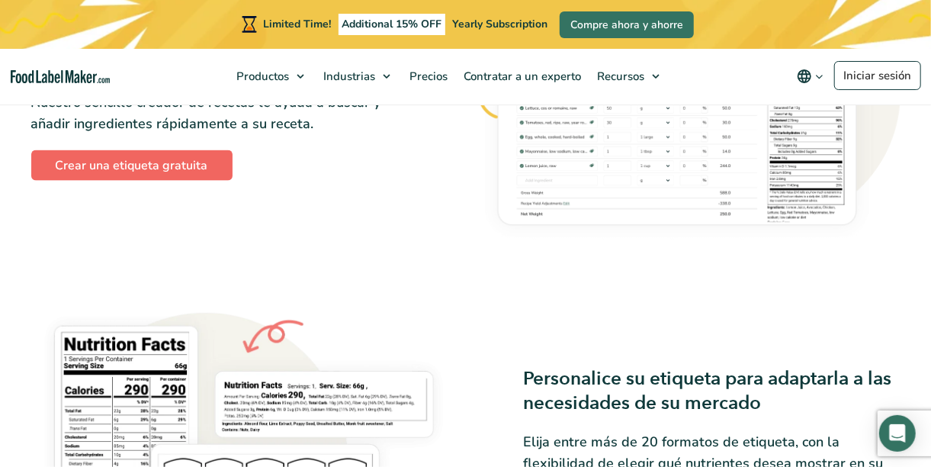
scroll to position [945, 0]
click at [133, 169] on link "Crear una etiqueta gratuita" at bounding box center [131, 166] width 201 height 31
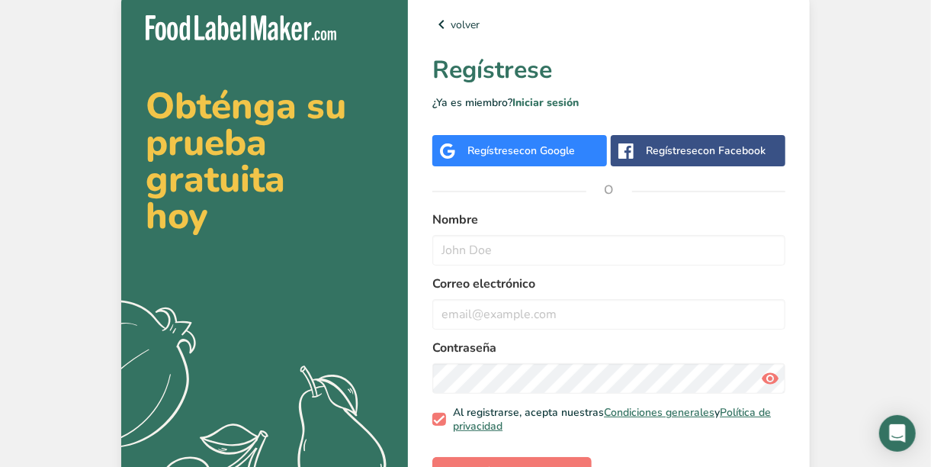
click at [496, 152] on div "Regístrese con Google" at bounding box center [522, 151] width 108 height 16
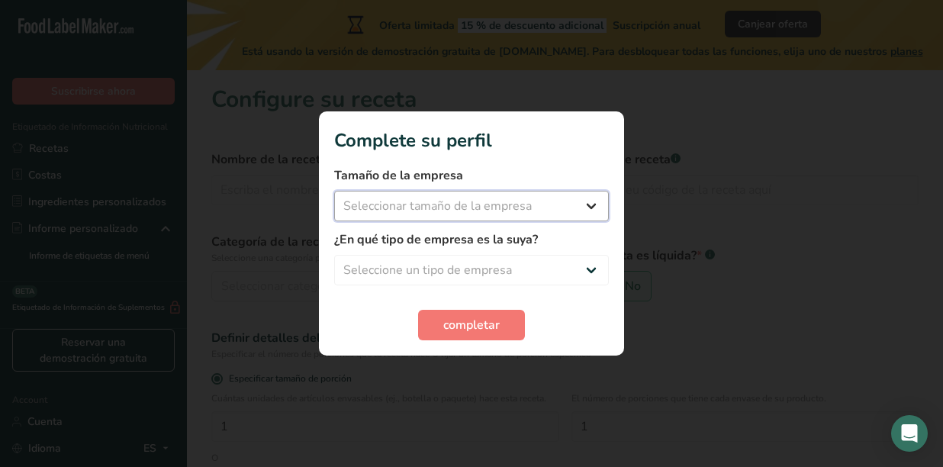
click at [468, 216] on select "Seleccionar tamaño de la empresa Menos de 10 empleados De 10 a 50 empleados De …" at bounding box center [471, 206] width 275 height 31
click at [446, 211] on select "Seleccionar tamaño de la empresa Menos de 10 empleados De 10 a 50 empleados De …" at bounding box center [471, 206] width 275 height 31
click at [476, 198] on select "Seleccionar tamaño de la empresa Menos de 10 empleados De 10 a 50 empleados De …" at bounding box center [471, 206] width 275 height 31
click at [669, 162] on div at bounding box center [471, 233] width 943 height 467
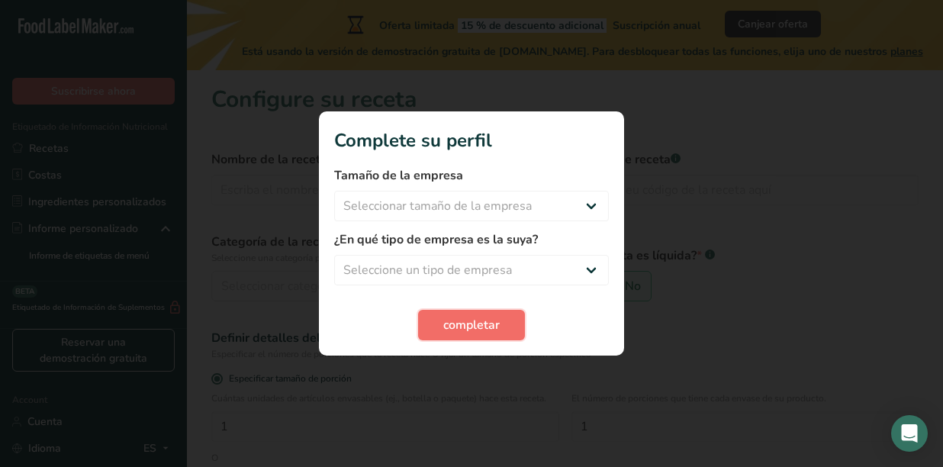
click at [471, 320] on span "completar" at bounding box center [471, 325] width 56 height 18
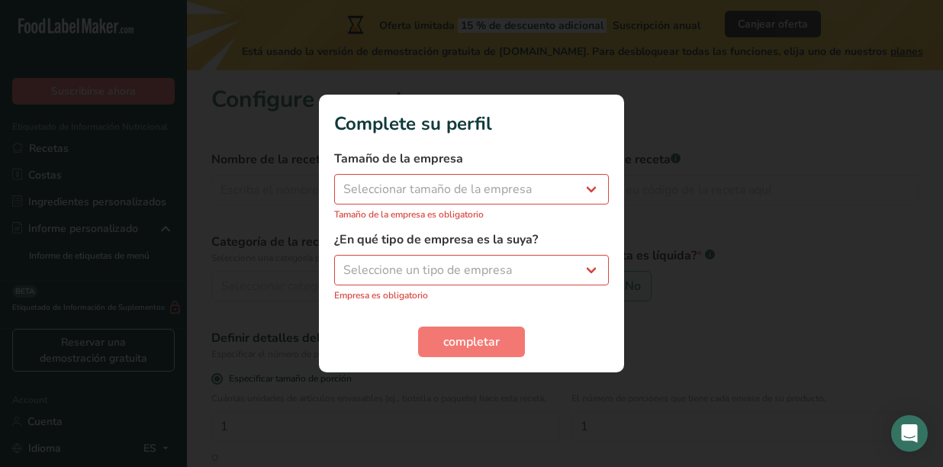
click at [676, 173] on div at bounding box center [471, 233] width 943 height 467
click at [297, 188] on div at bounding box center [471, 233] width 943 height 467
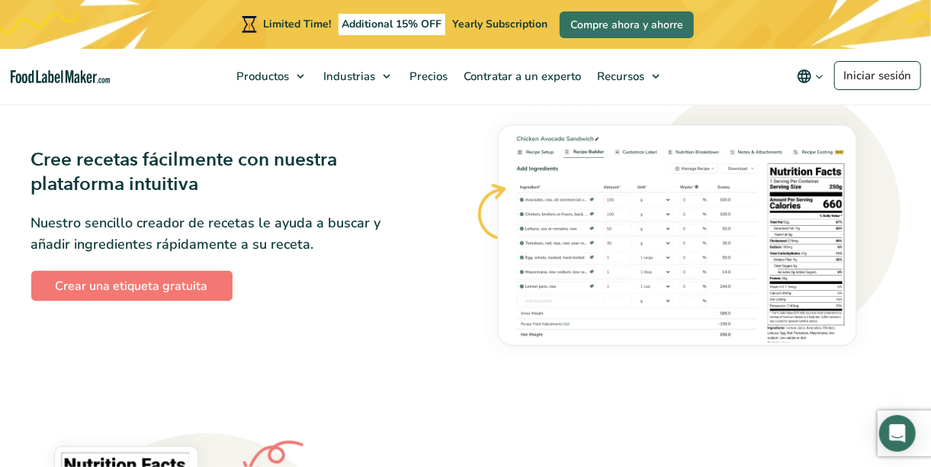
scroll to position [827, 0]
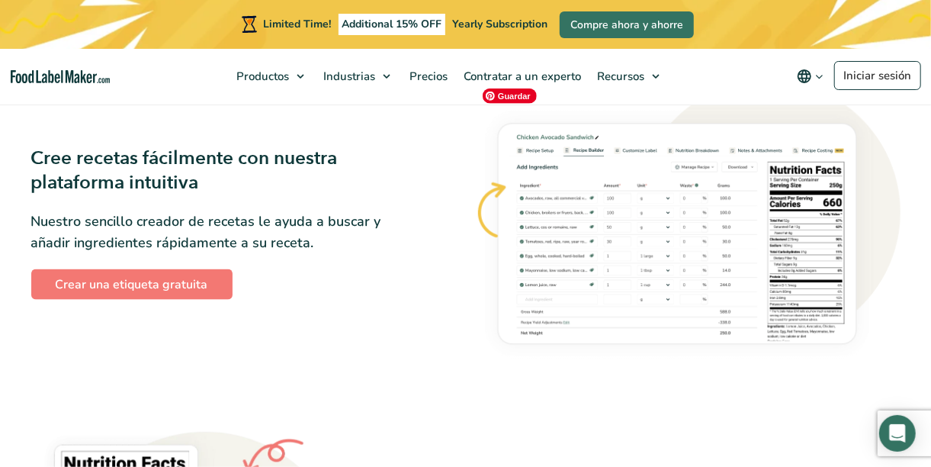
click at [548, 243] on img at bounding box center [688, 223] width 426 height 287
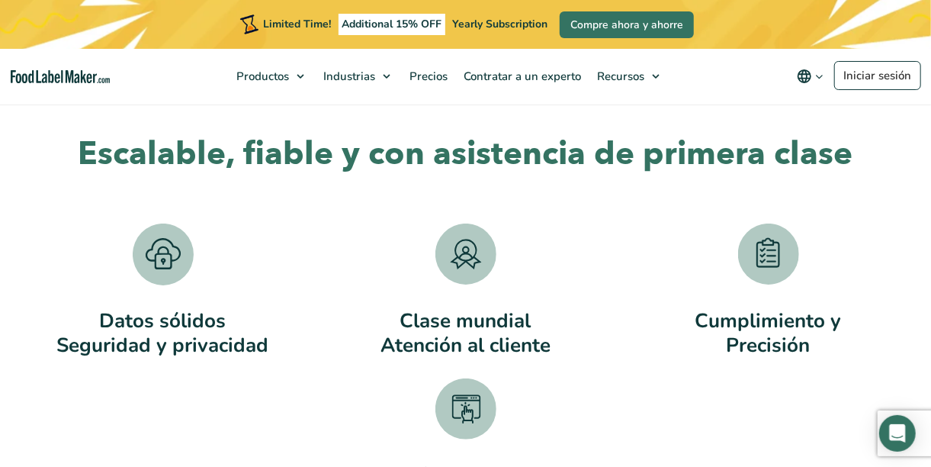
scroll to position [2669, 0]
